Goal: Task Accomplishment & Management: Manage account settings

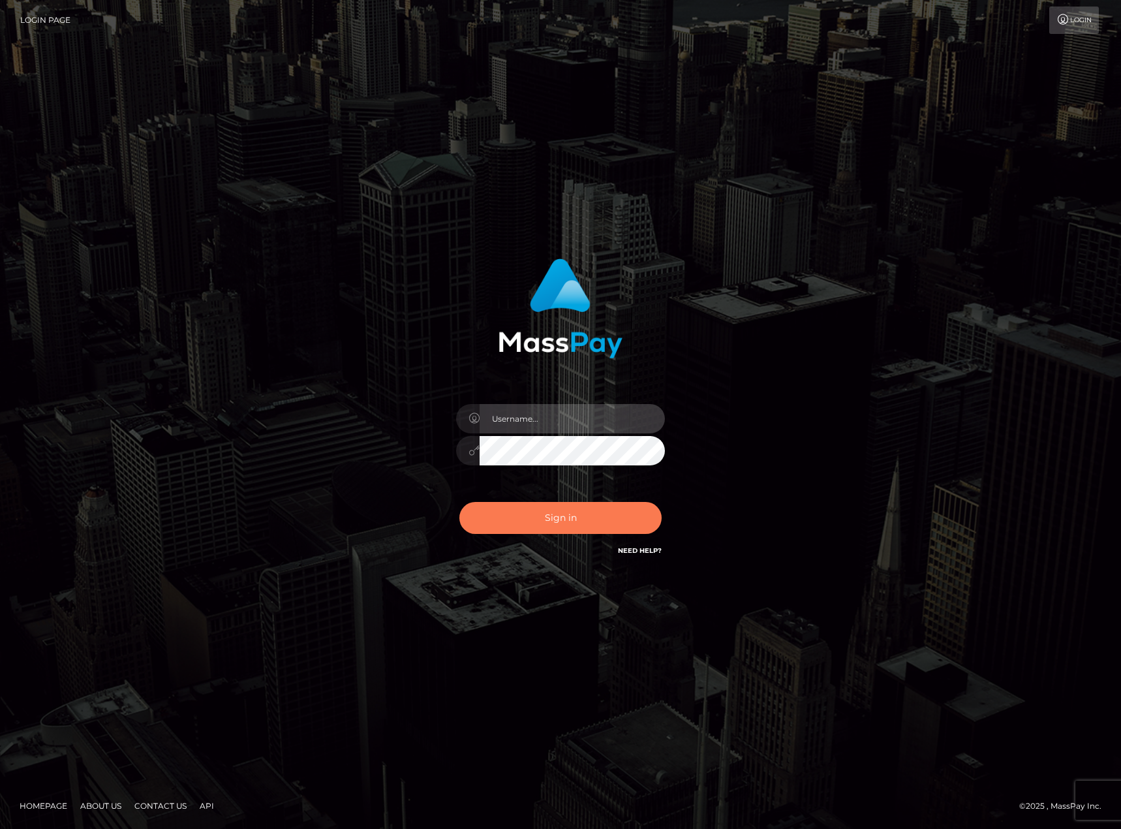
type input "Shany.Luminary"
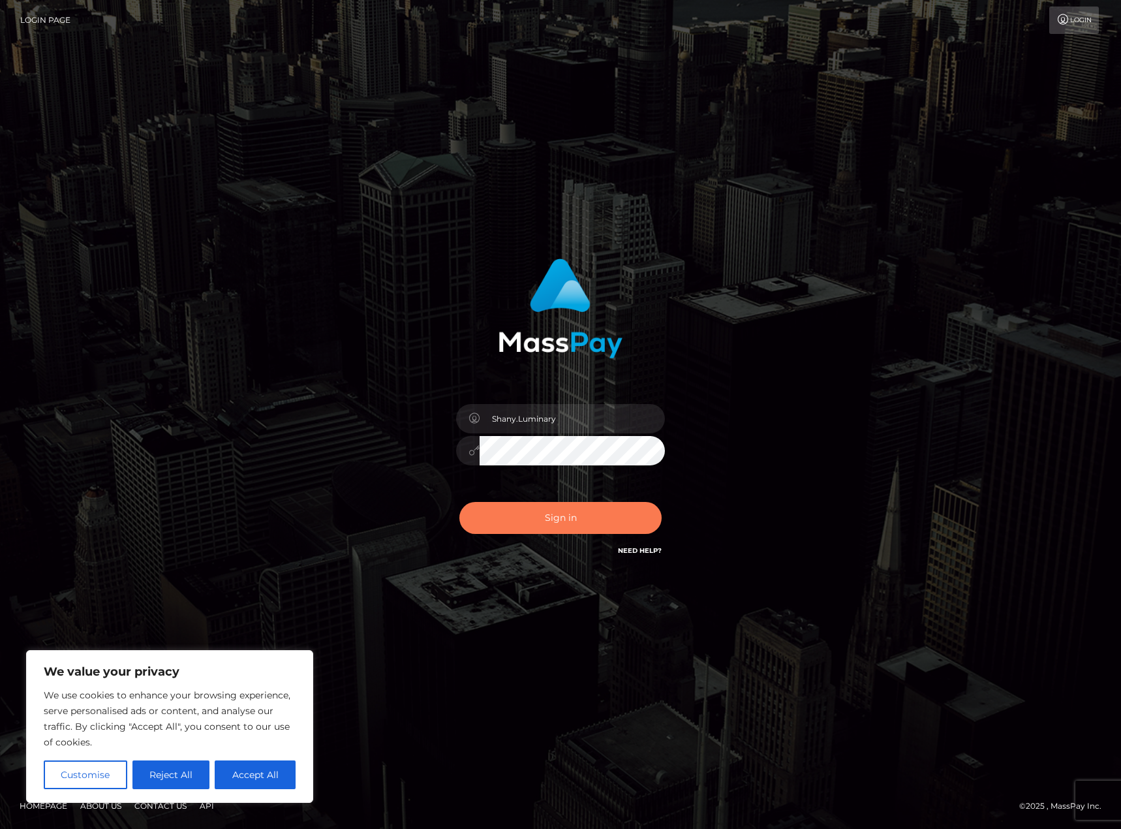
click at [550, 517] on button "Sign in" at bounding box center [560, 518] width 202 height 32
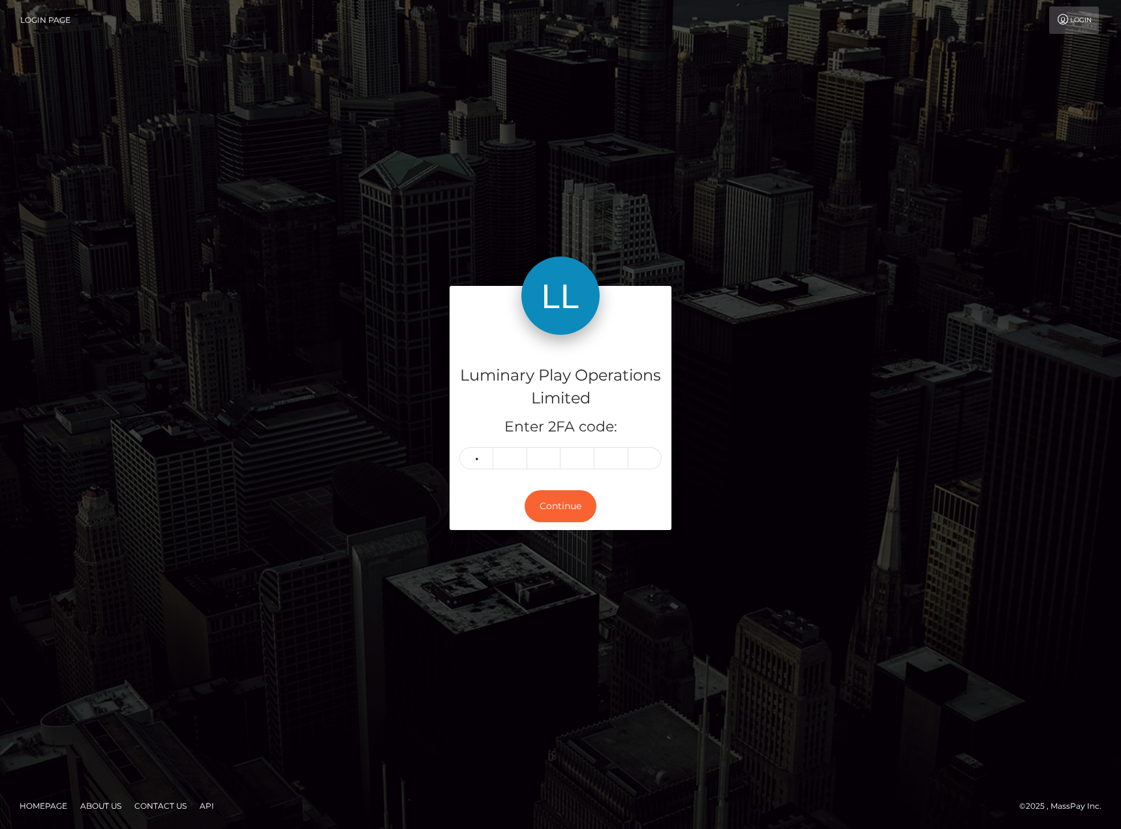
type input "8"
type input "3"
type input "9"
type input "1"
type input "4"
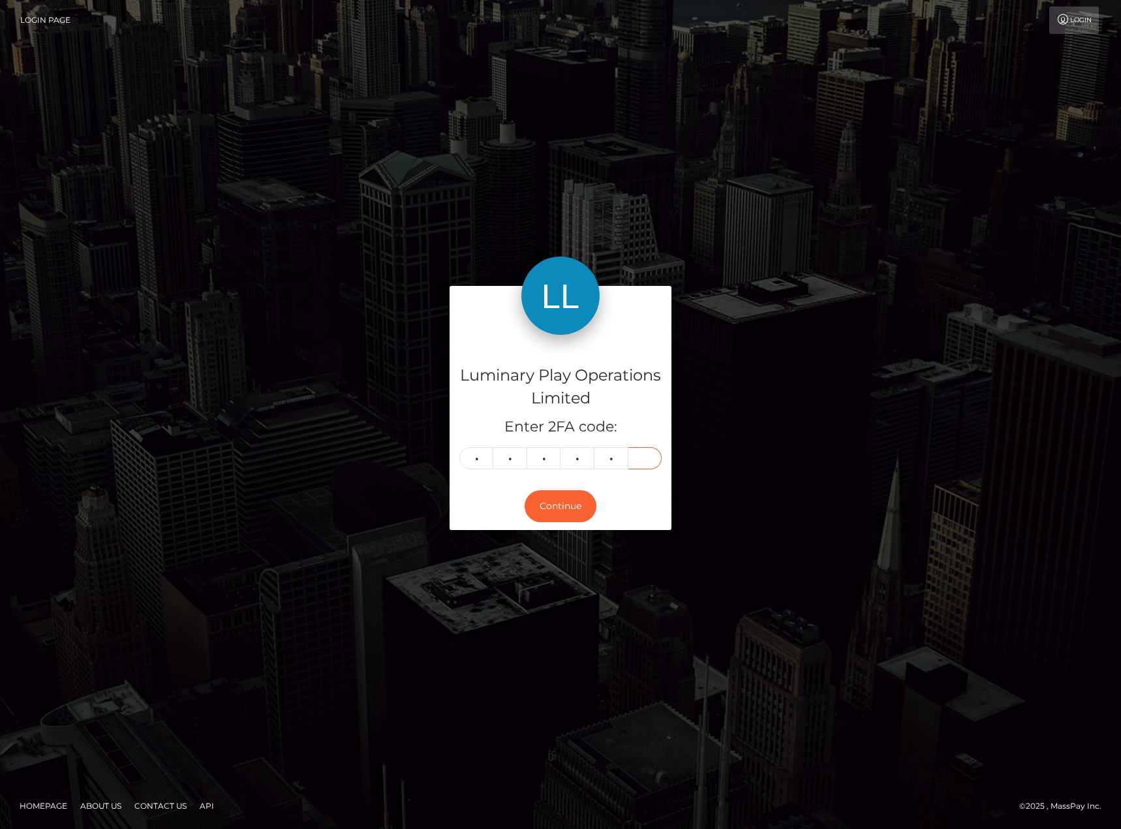
type input "3"
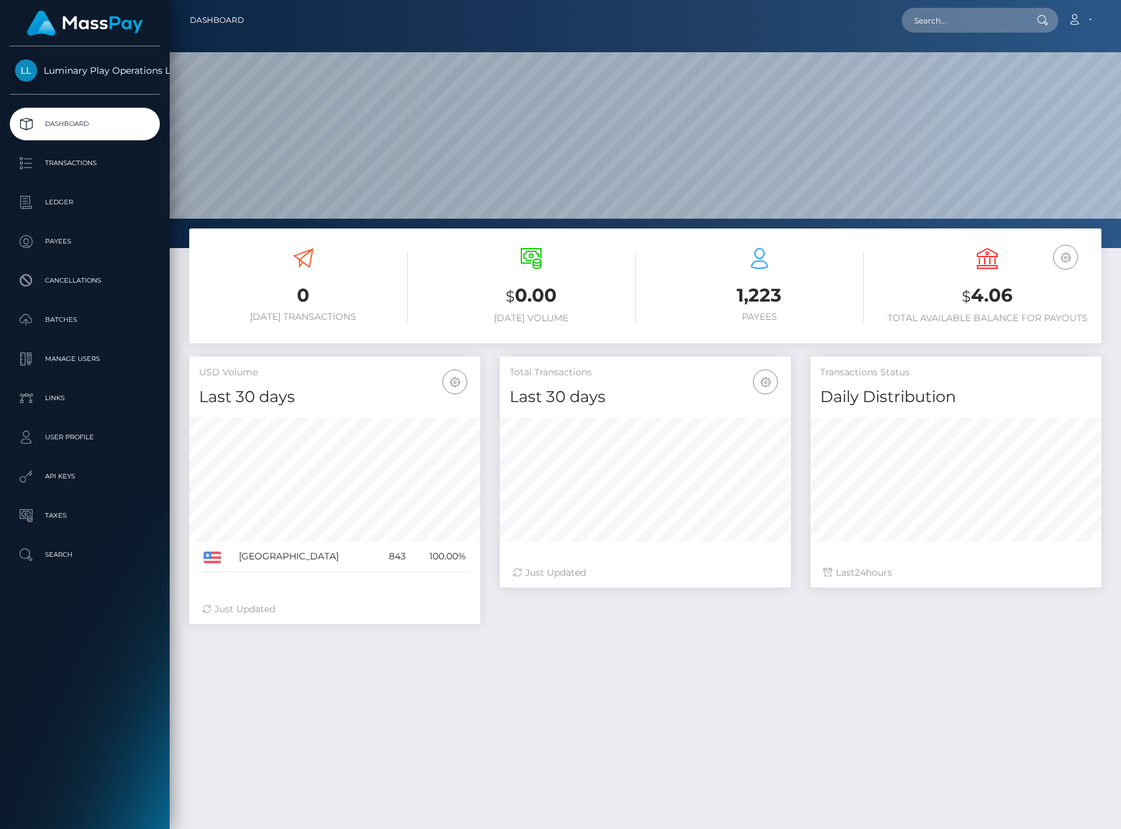
scroll to position [232, 291]
click at [81, 200] on p "Ledger" at bounding box center [85, 202] width 140 height 20
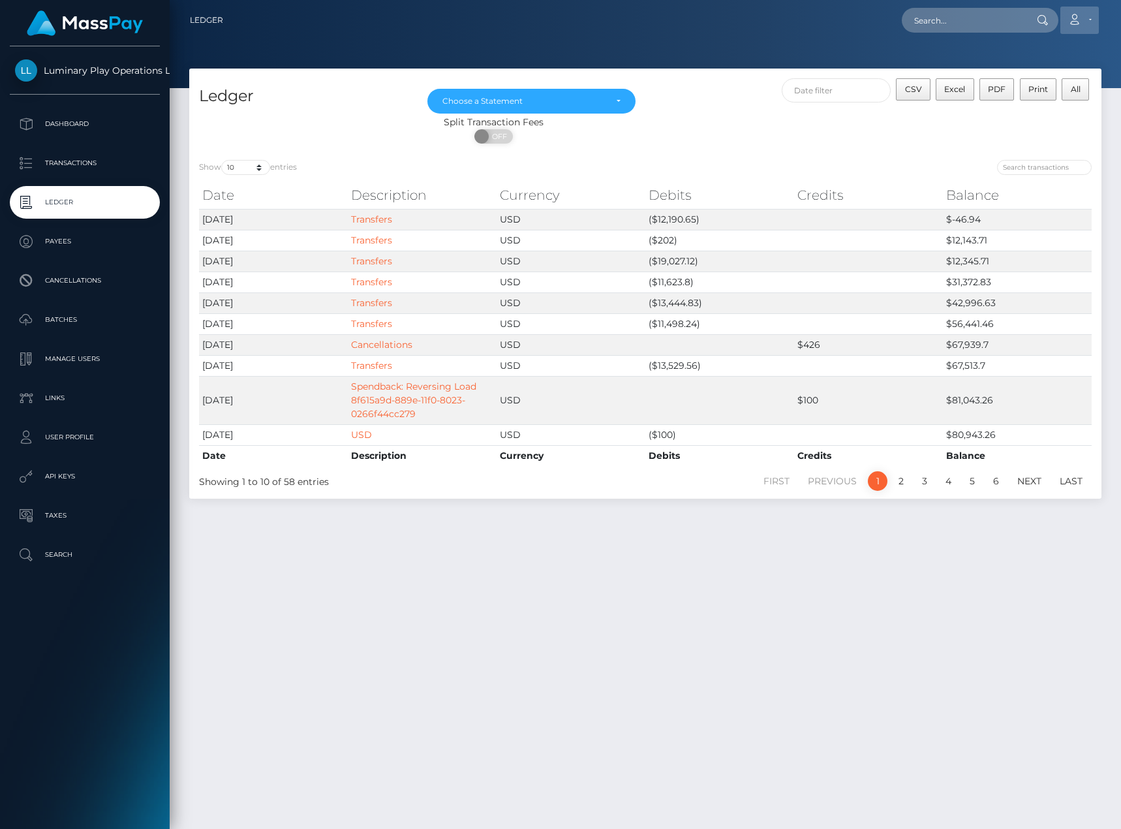
click at [1090, 20] on link "Account" at bounding box center [1079, 20] width 38 height 27
click at [1043, 87] on link "Logout" at bounding box center [1048, 84] width 104 height 24
